Goal: Task Accomplishment & Management: Complete application form

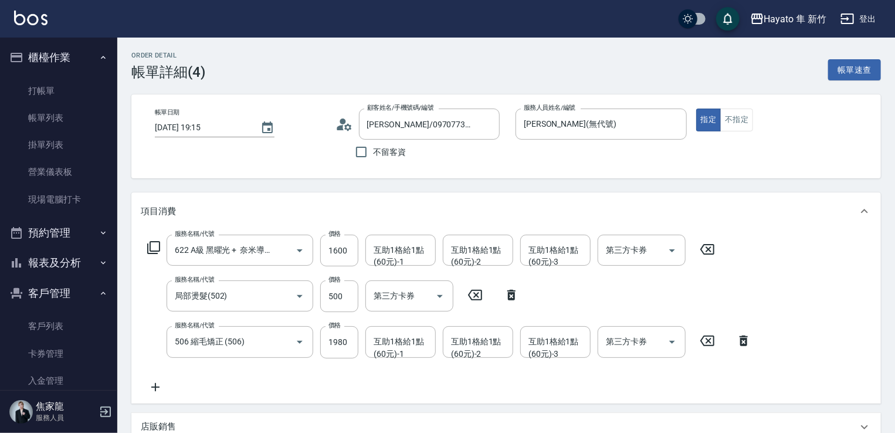
click at [63, 86] on link "打帳單" at bounding box center [59, 90] width 108 height 27
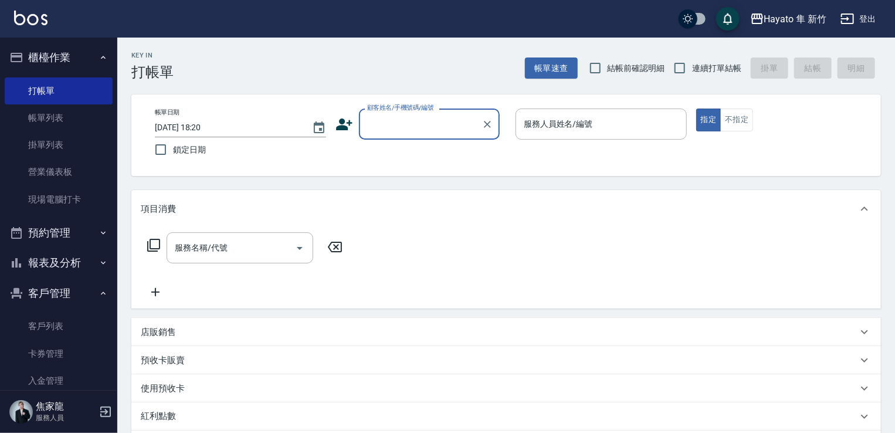
click at [341, 126] on icon at bounding box center [344, 124] width 16 height 12
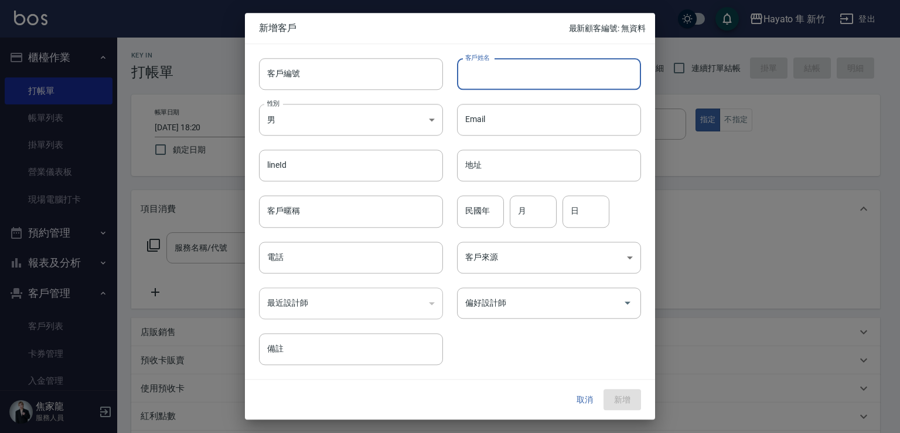
click at [539, 72] on input "客戶姓名" at bounding box center [549, 74] width 184 height 32
type input "[PERSON_NAME]"
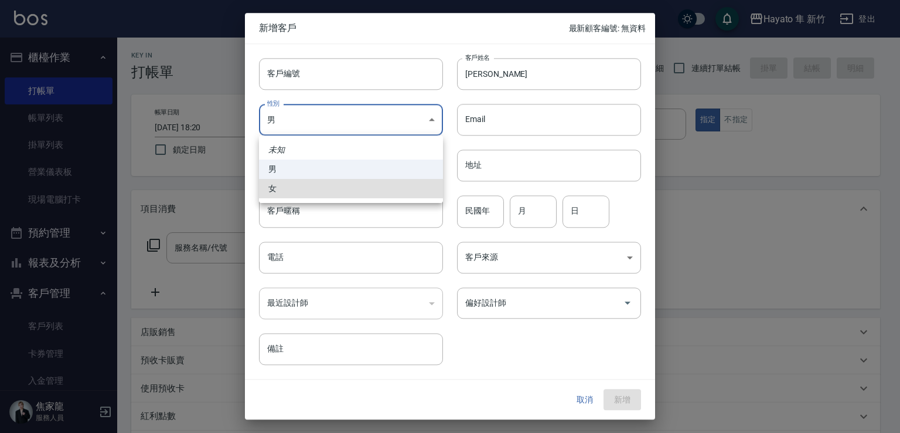
type input "[DEMOGRAPHIC_DATA]"
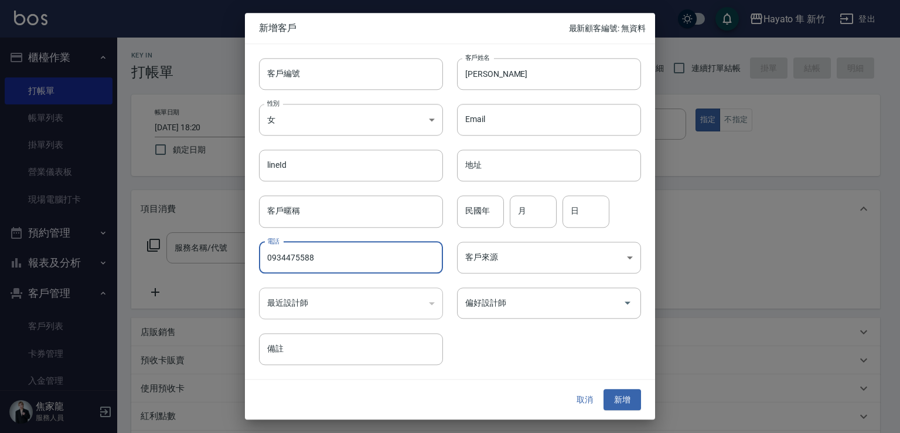
type input "0934475588"
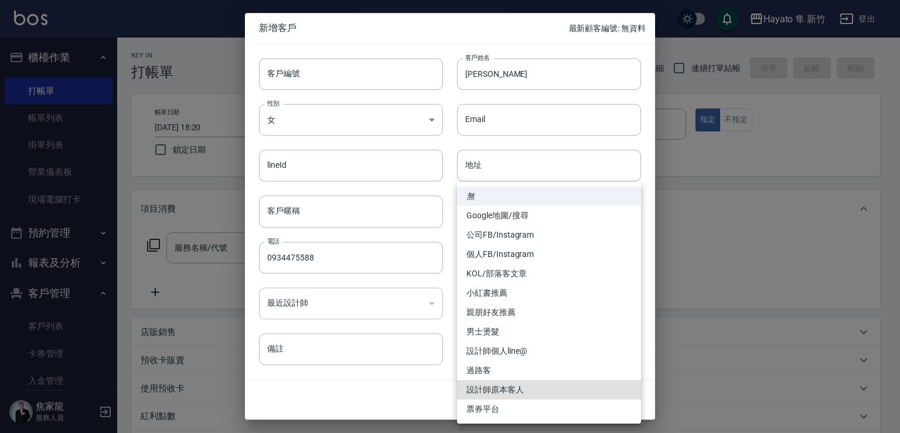
type input "設計師原本客人"
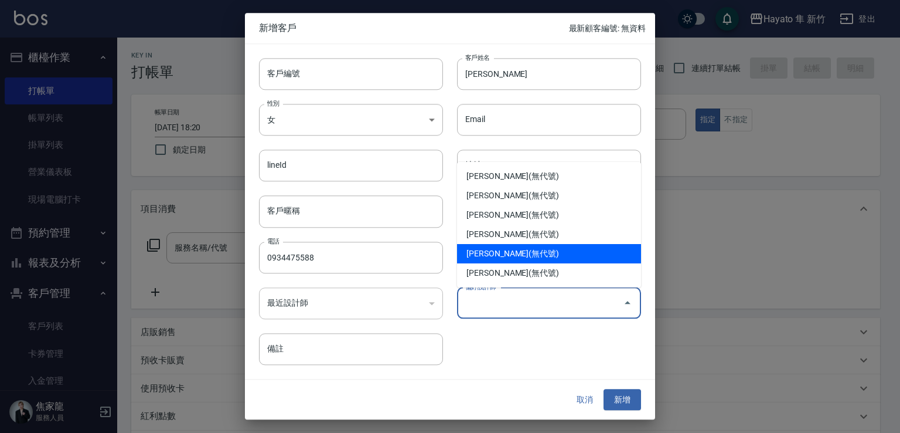
type input "柯芷蓉"
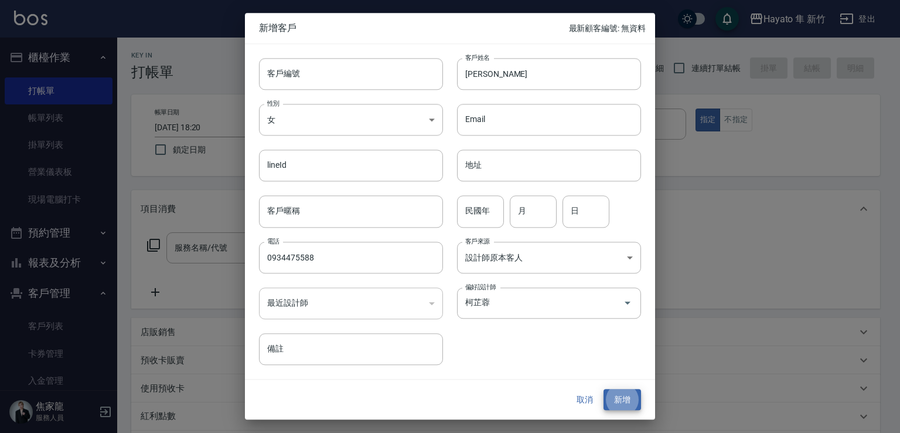
click at [604, 389] on button "新增" at bounding box center [623, 400] width 38 height 22
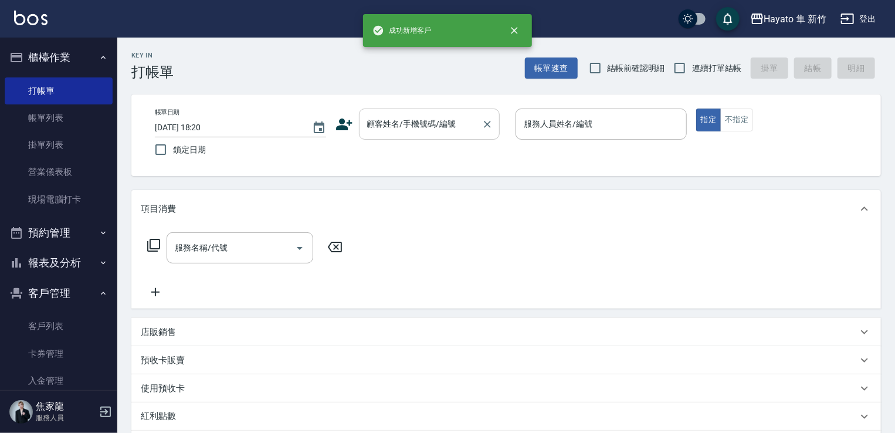
click at [441, 110] on div "顧客姓名/手機號碼/編號" at bounding box center [429, 123] width 141 height 31
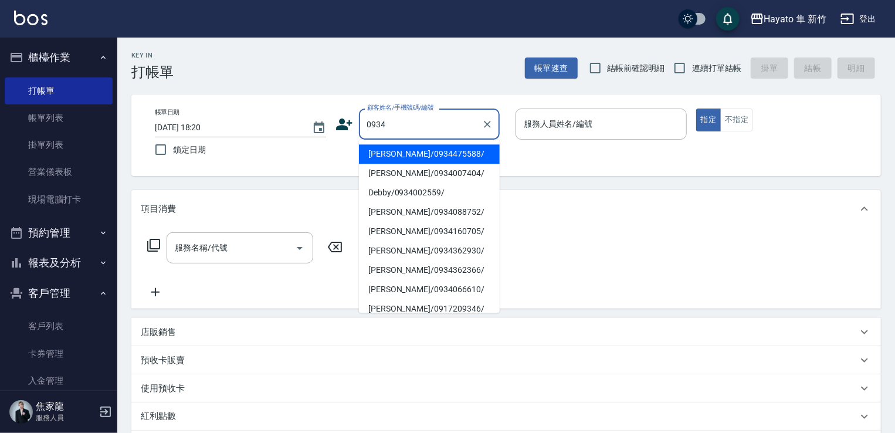
click at [410, 155] on li "[PERSON_NAME]/0934475588/" at bounding box center [429, 153] width 141 height 19
type input "[PERSON_NAME]/0934475588/"
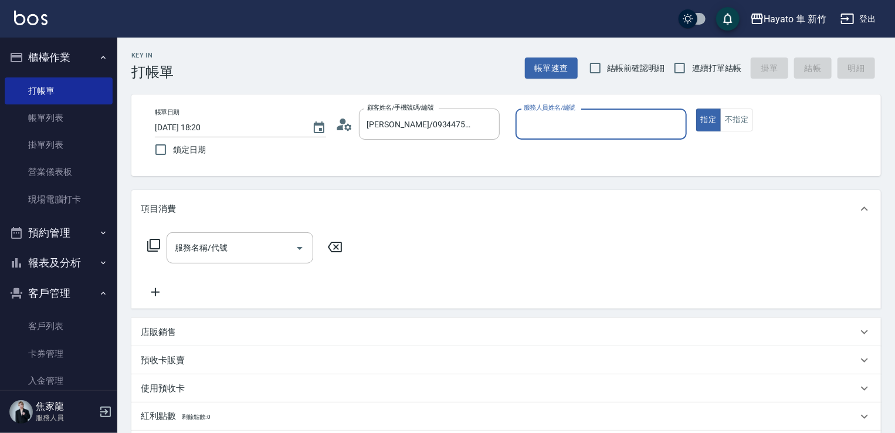
type input "Kimi(無代號)"
click at [203, 237] on div "服務名稱/代號 服務名稱/代號" at bounding box center [239, 247] width 147 height 31
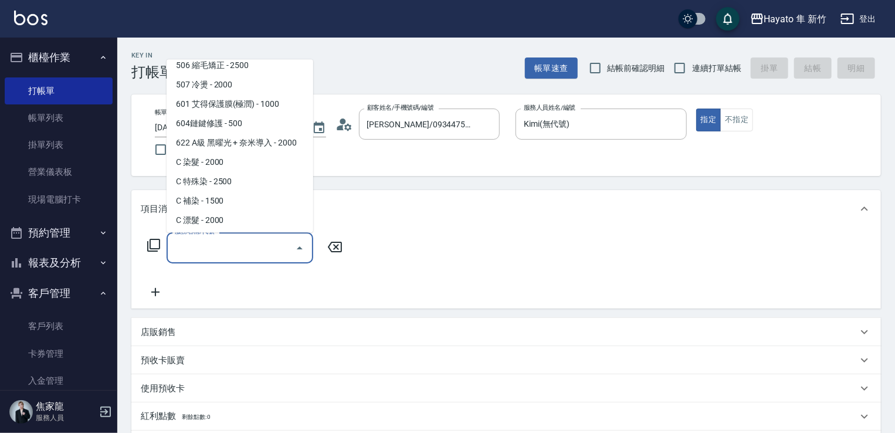
scroll to position [204, 0]
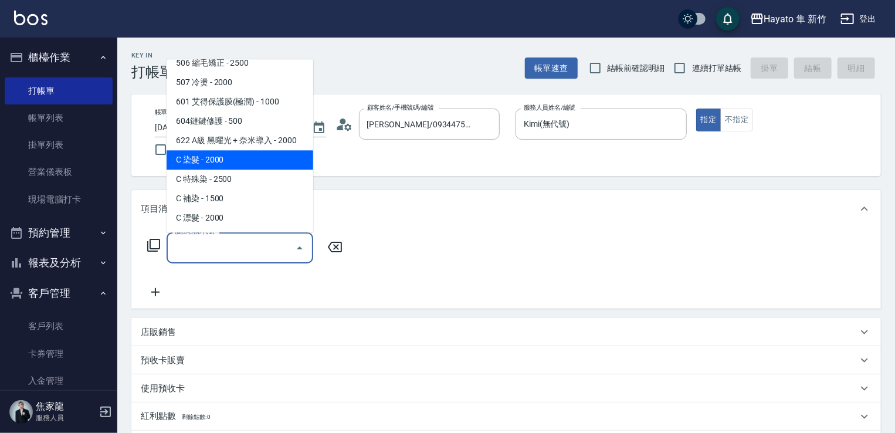
click at [246, 154] on span "C 染髮 - 2000" at bounding box center [239, 159] width 147 height 19
type input "C 染髮(701)"
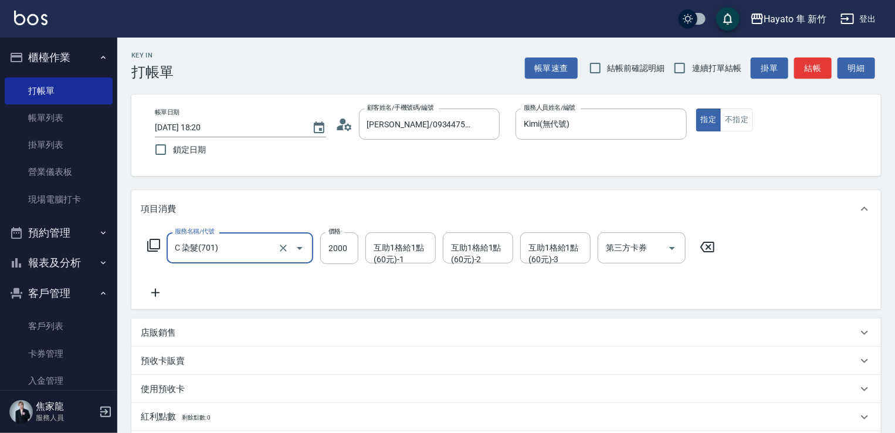
click at [154, 296] on icon at bounding box center [155, 292] width 29 height 14
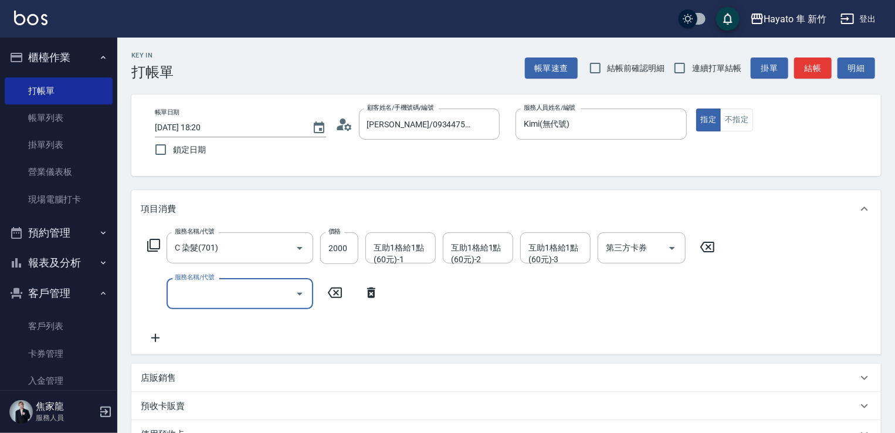
click at [218, 288] on input "服務名稱/代號" at bounding box center [231, 293] width 118 height 21
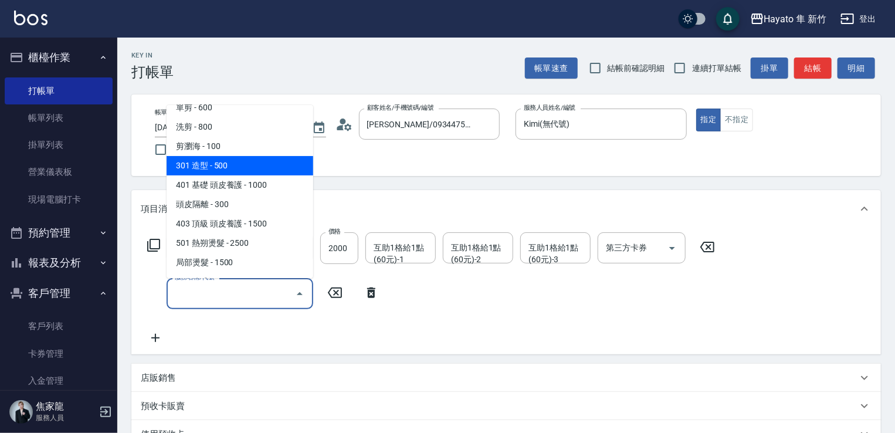
scroll to position [59, 0]
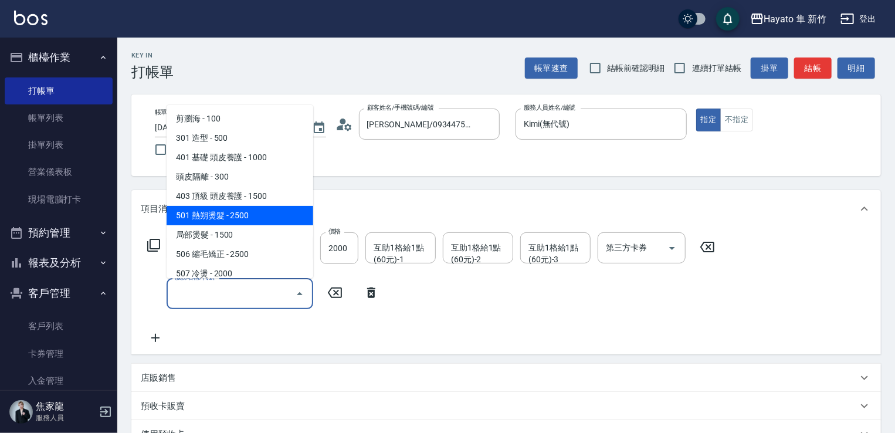
click at [242, 219] on span "501 熱朔燙髮 - 2500" at bounding box center [239, 215] width 147 height 19
type input "501 熱朔燙髮(501)"
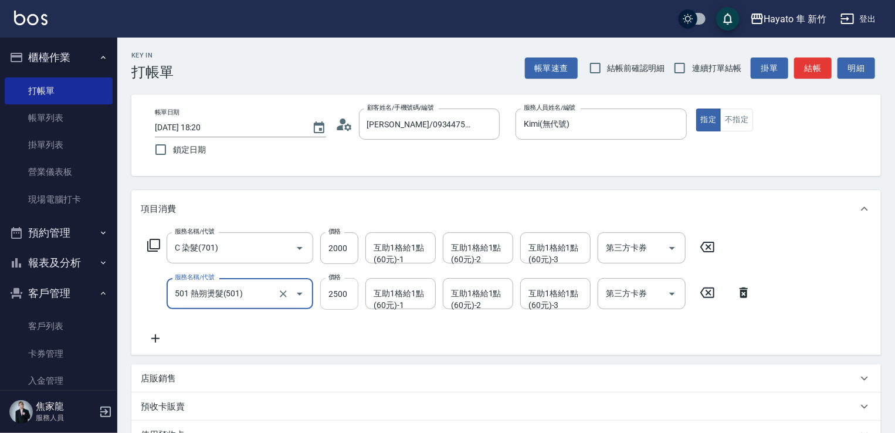
click at [349, 290] on input "2500" at bounding box center [339, 294] width 38 height 32
type input "3000"
click at [403, 324] on div "服務名稱/代號 C 染髮(701) 服務名稱/代號 價格 2000 價格 互助1格給1點(60元)-1 互助1格給1點(60元)-1 互助1格給1點(60元)…" at bounding box center [449, 288] width 617 height 113
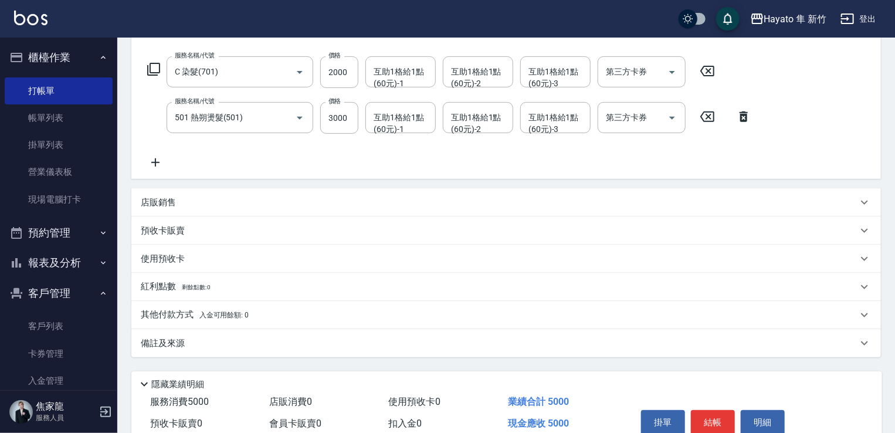
click at [295, 350] on div "備註及來源" at bounding box center [505, 343] width 749 height 28
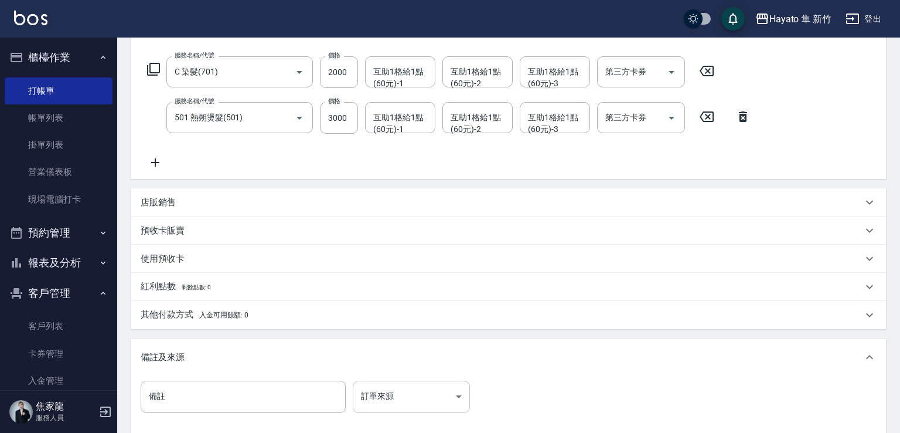
click at [401, 397] on body "Hayato 隼 新竹 登出 櫃檯作業 打帳單 帳單列表 掛單列表 營業儀表板 現場電腦打卡 預約管理 預約管理 報表及分析 報表目錄 店家日報表 互助日報表…" at bounding box center [450, 193] width 900 height 739
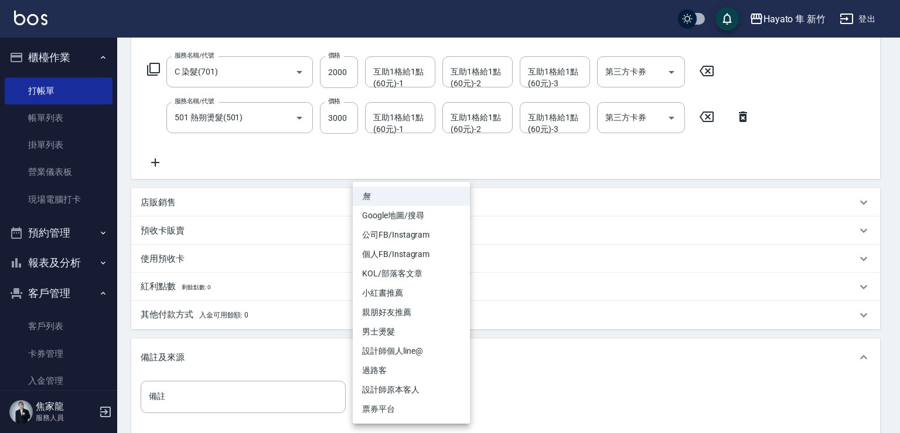
click at [406, 386] on li "設計師原本客人" at bounding box center [411, 389] width 117 height 19
type input "設計師原本客人"
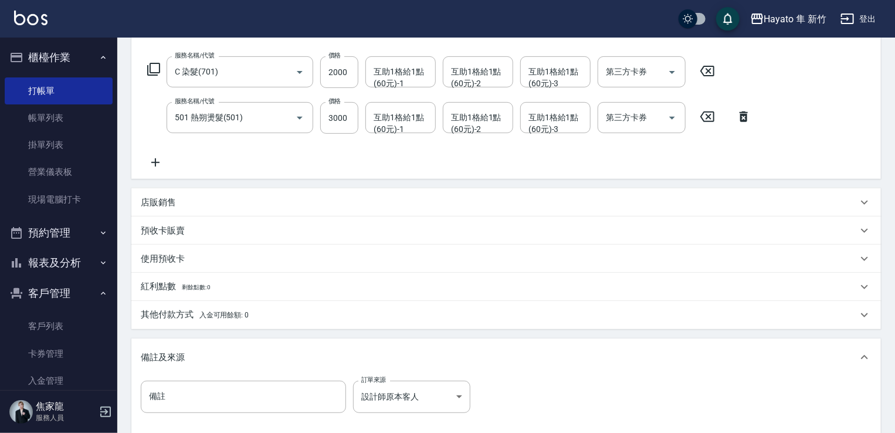
click at [495, 345] on div "備註及來源" at bounding box center [505, 357] width 749 height 38
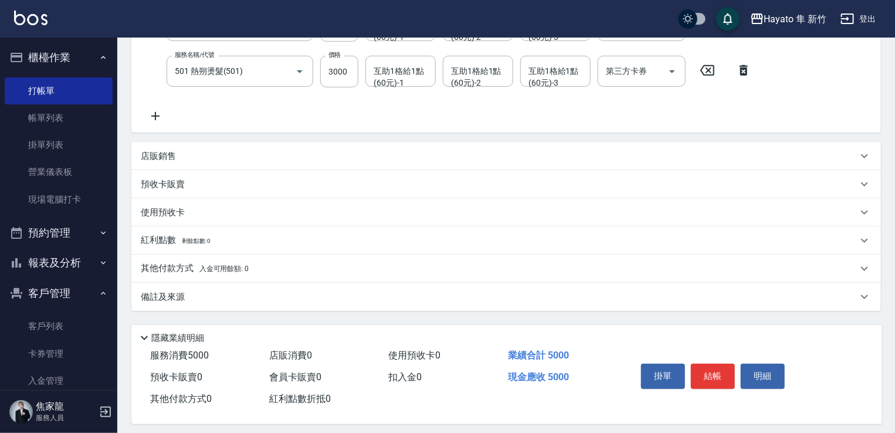
scroll to position [232, 0]
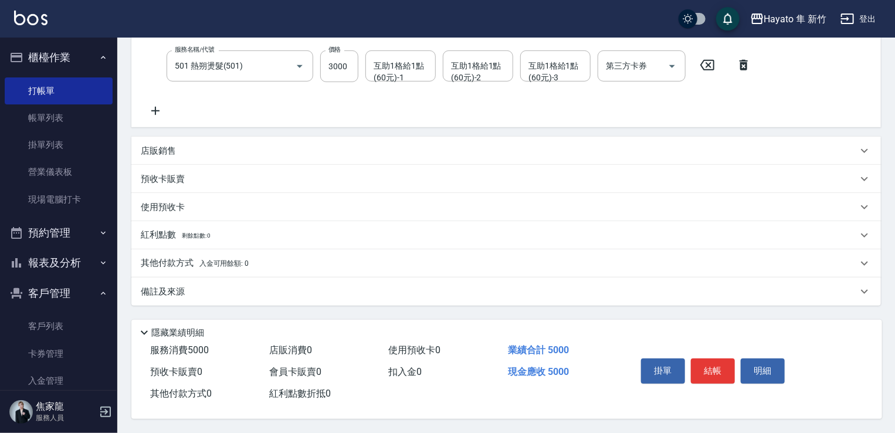
click at [446, 293] on div "備註及來源" at bounding box center [499, 291] width 716 height 12
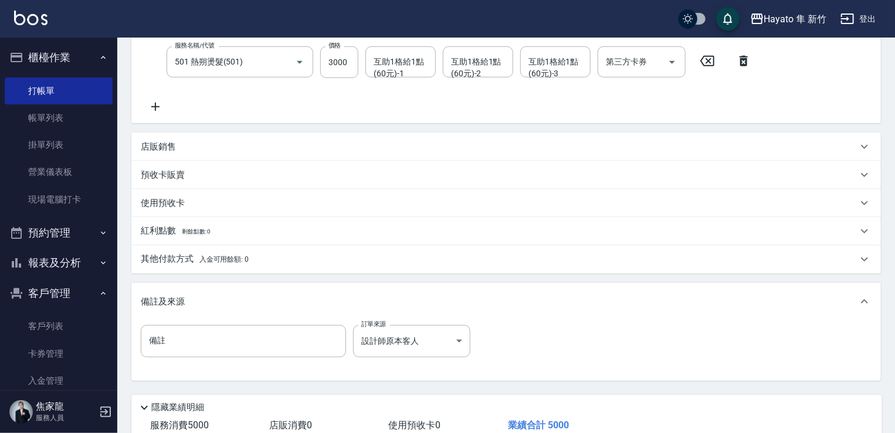
scroll to position [290, 0]
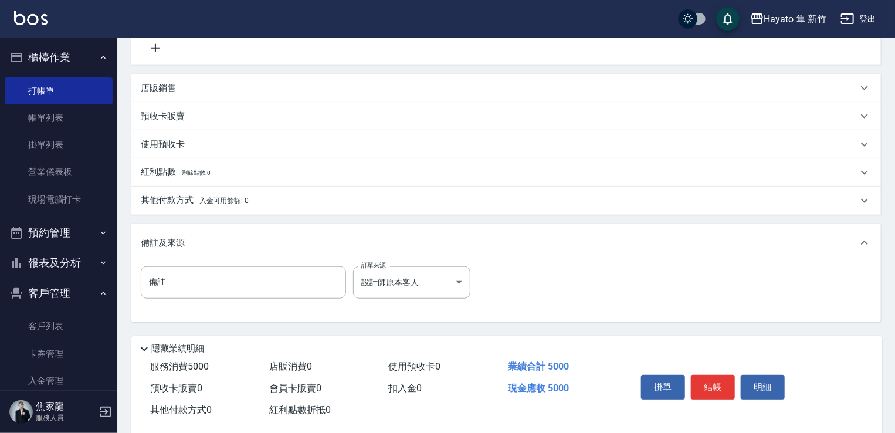
click at [715, 384] on button "結帳" at bounding box center [713, 387] width 44 height 25
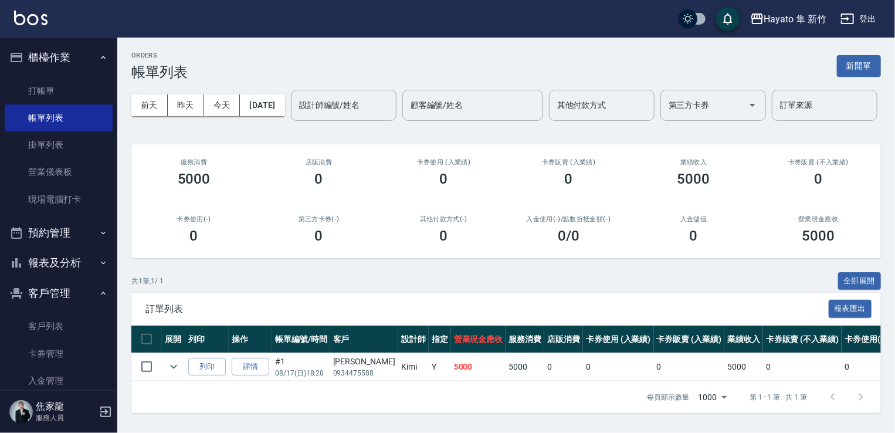
click at [81, 260] on button "報表及分析" at bounding box center [59, 262] width 108 height 30
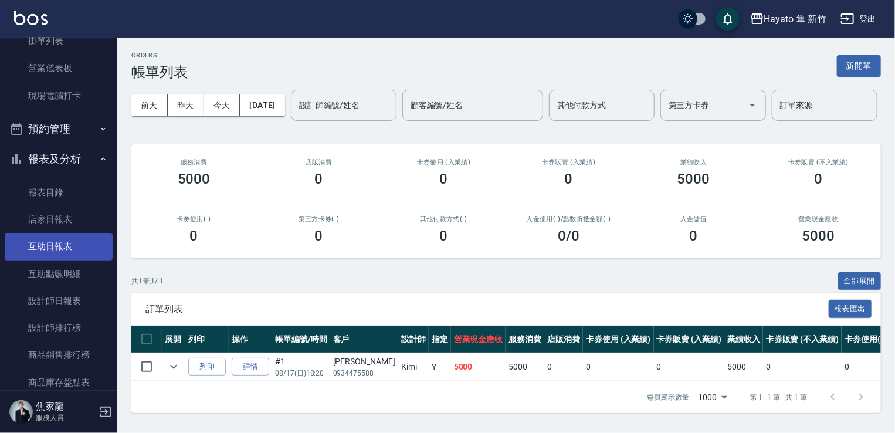
scroll to position [117, 0]
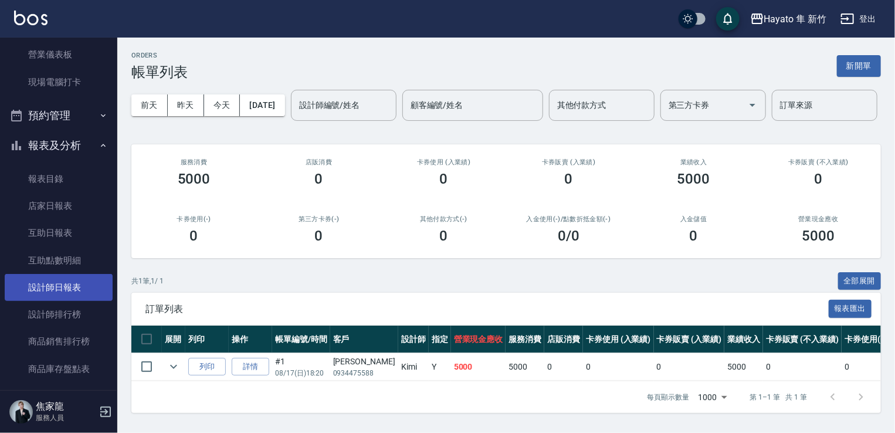
click at [80, 280] on link "設計師日報表" at bounding box center [59, 287] width 108 height 27
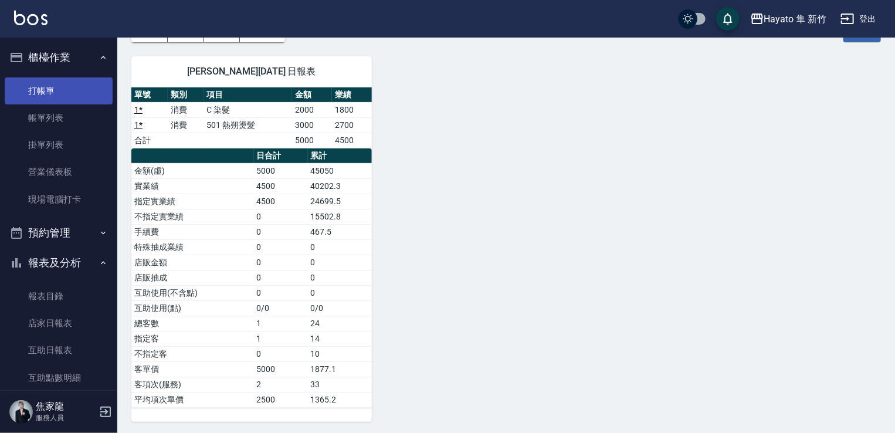
click at [73, 77] on link "打帳單" at bounding box center [59, 90] width 108 height 27
